Goal: Task Accomplishment & Management: Manage account settings

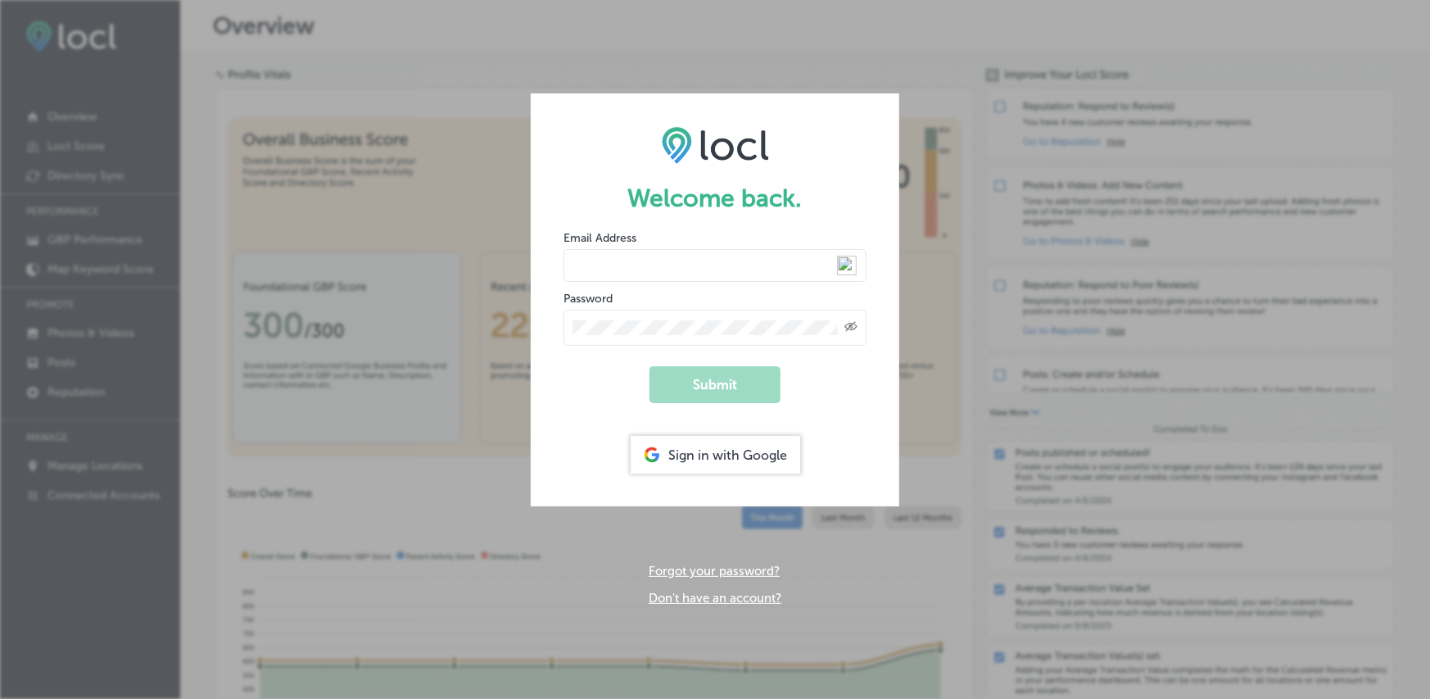
type input "[EMAIL_ADDRESS][DOMAIN_NAME]"
click at [728, 260] on input "[EMAIL_ADDRESS][DOMAIN_NAME]" at bounding box center [715, 265] width 303 height 33
click at [722, 394] on button "Submit" at bounding box center [715, 384] width 131 height 37
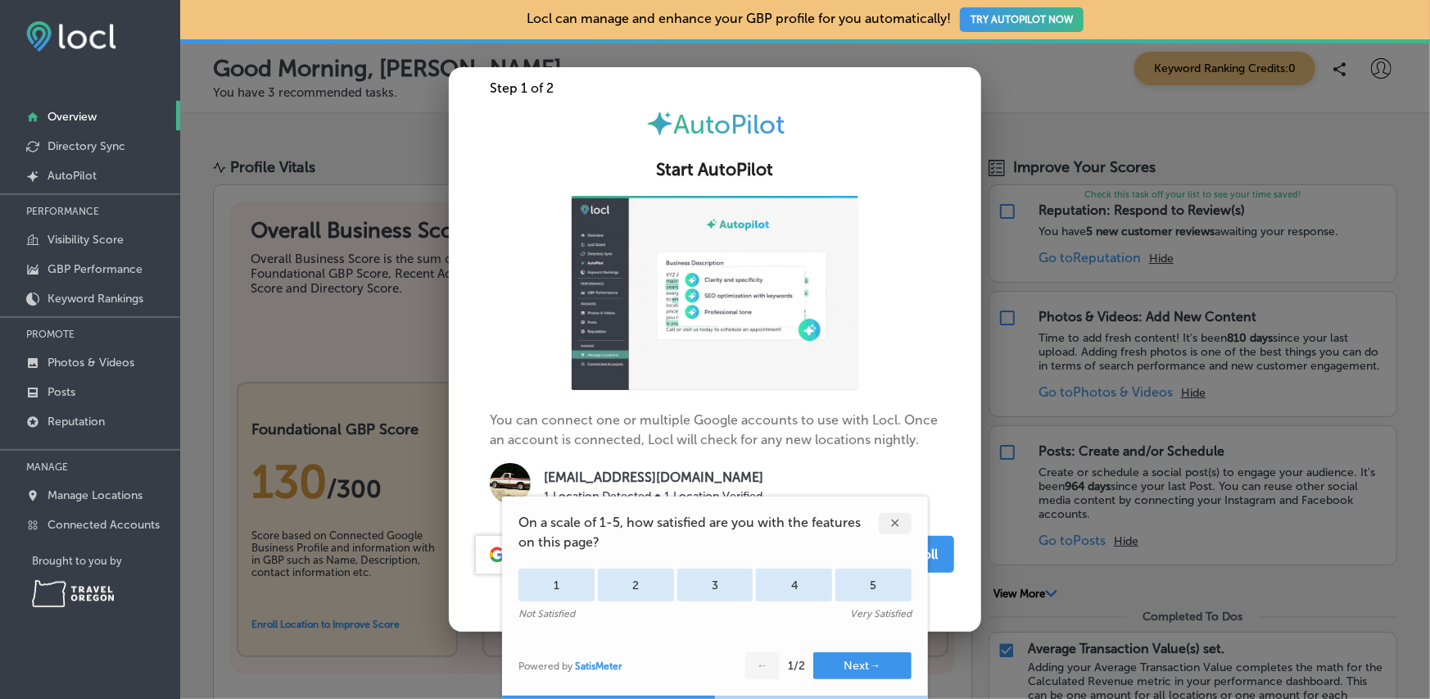
click at [902, 518] on div "✕" at bounding box center [895, 523] width 33 height 21
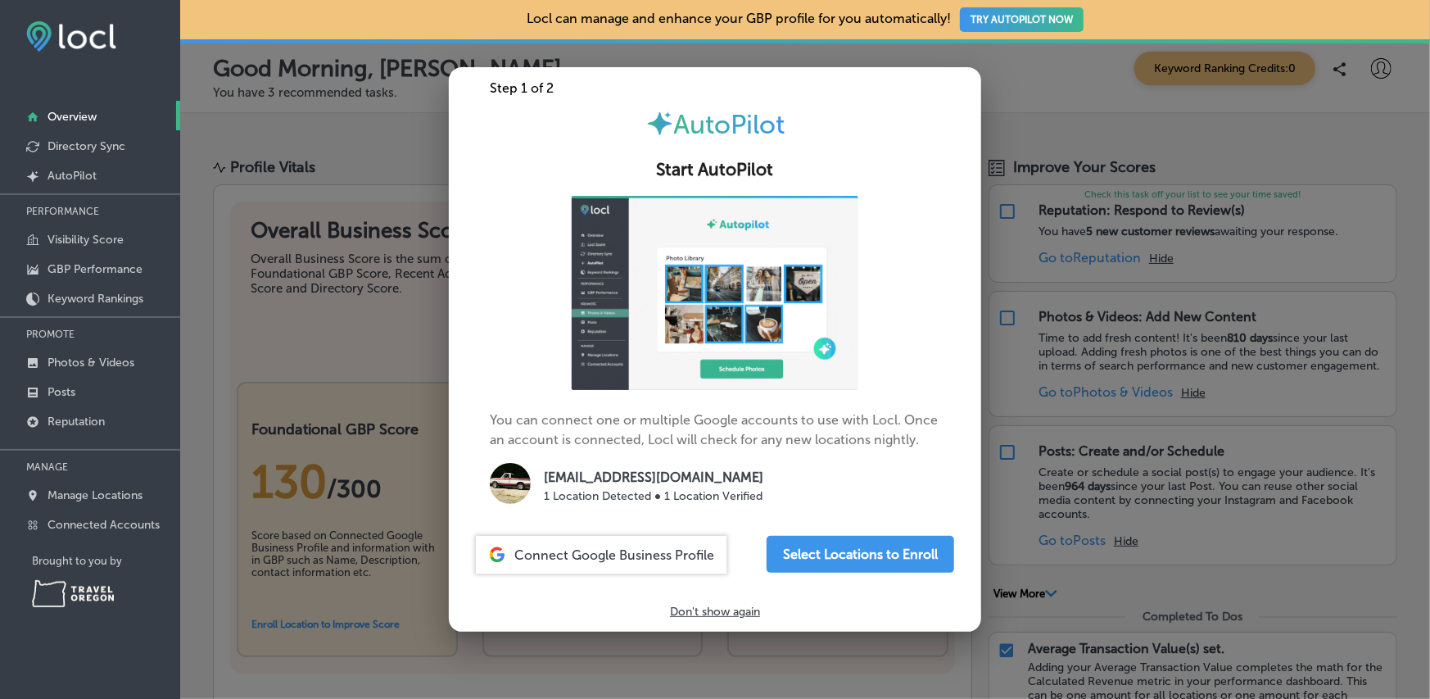
click at [675, 559] on span "Connect Google Business Profile" at bounding box center [614, 555] width 200 height 16
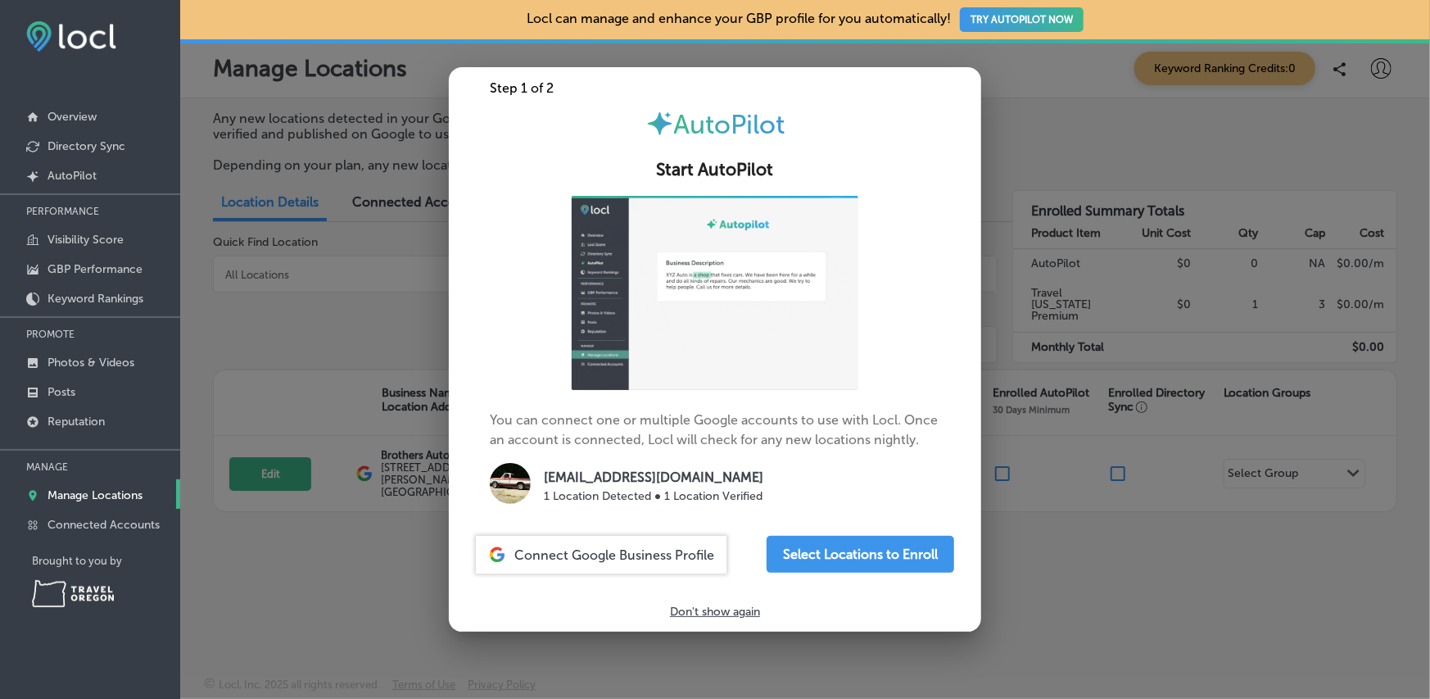
click at [712, 615] on p "Don't show again" at bounding box center [715, 612] width 90 height 14
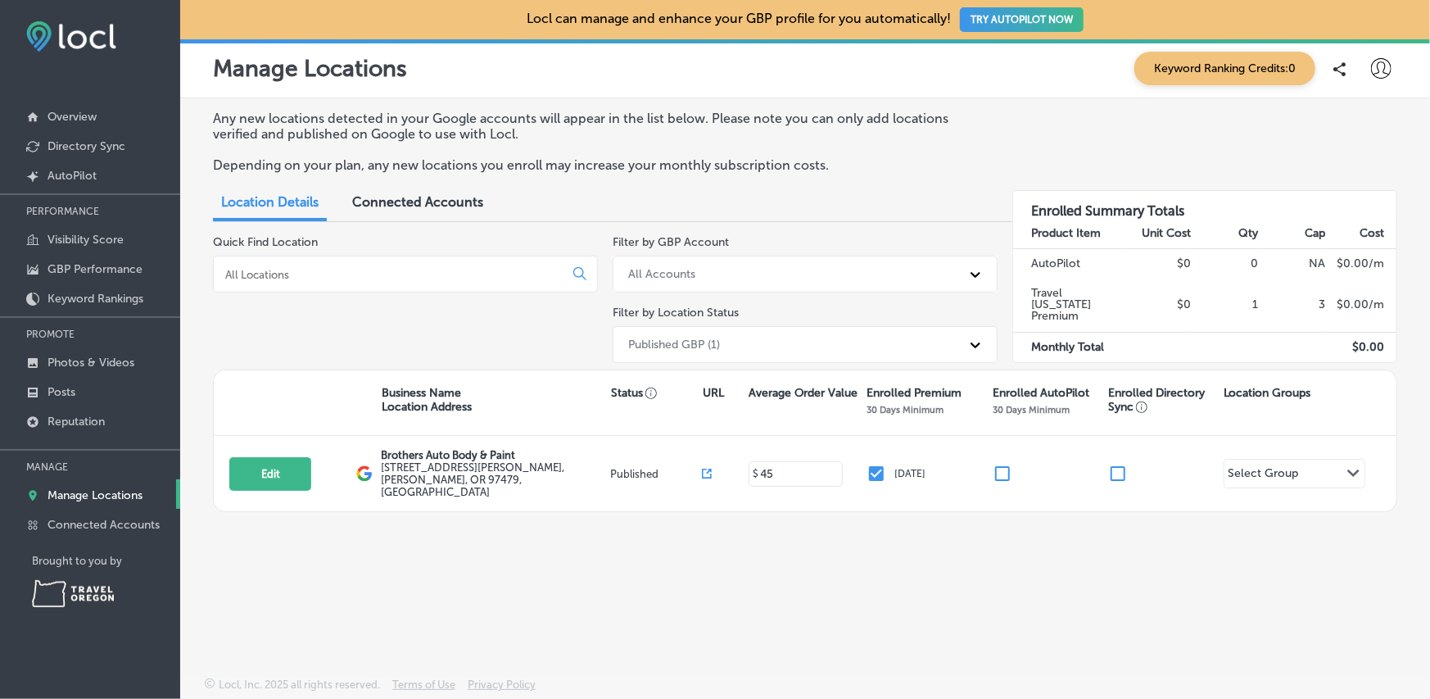
click at [428, 208] on span "Connected Accounts" at bounding box center [417, 202] width 131 height 16
